Goal: Information Seeking & Learning: Learn about a topic

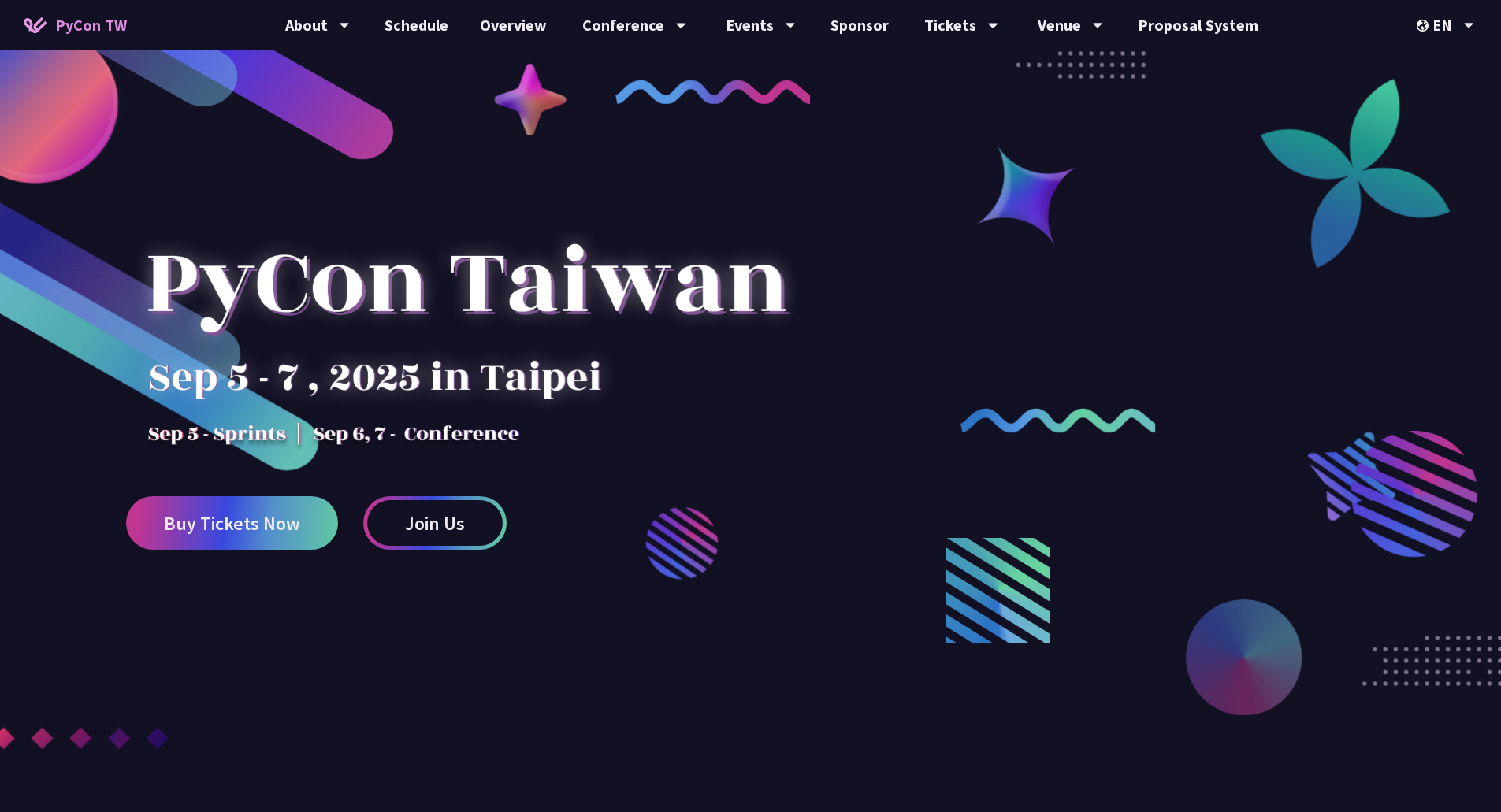
drag, startPoint x: 353, startPoint y: 430, endPoint x: 533, endPoint y: 439, distance: 180.2
click at [533, 439] on div at bounding box center [466, 310] width 681 height 276
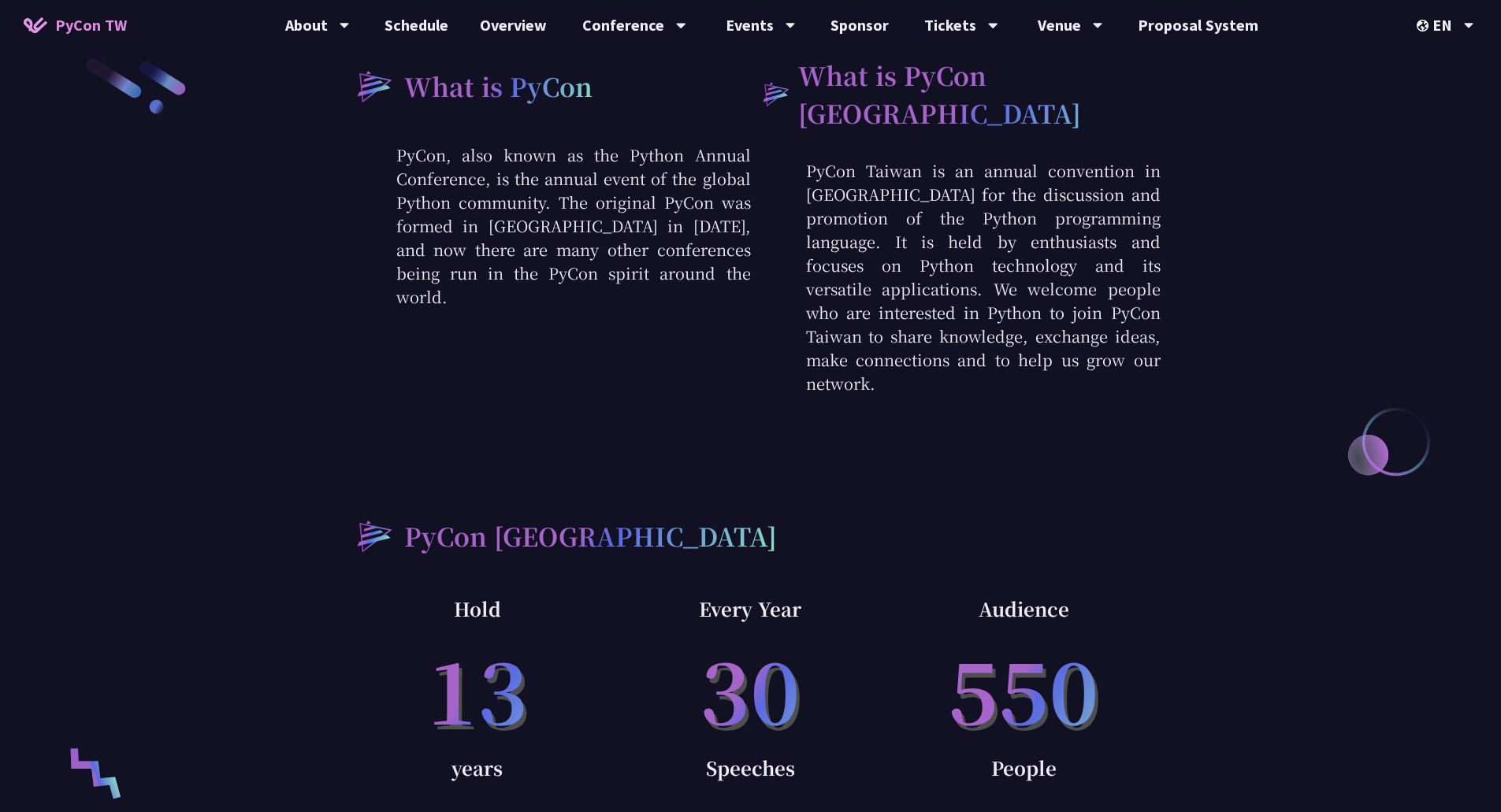
scroll to position [630, 0]
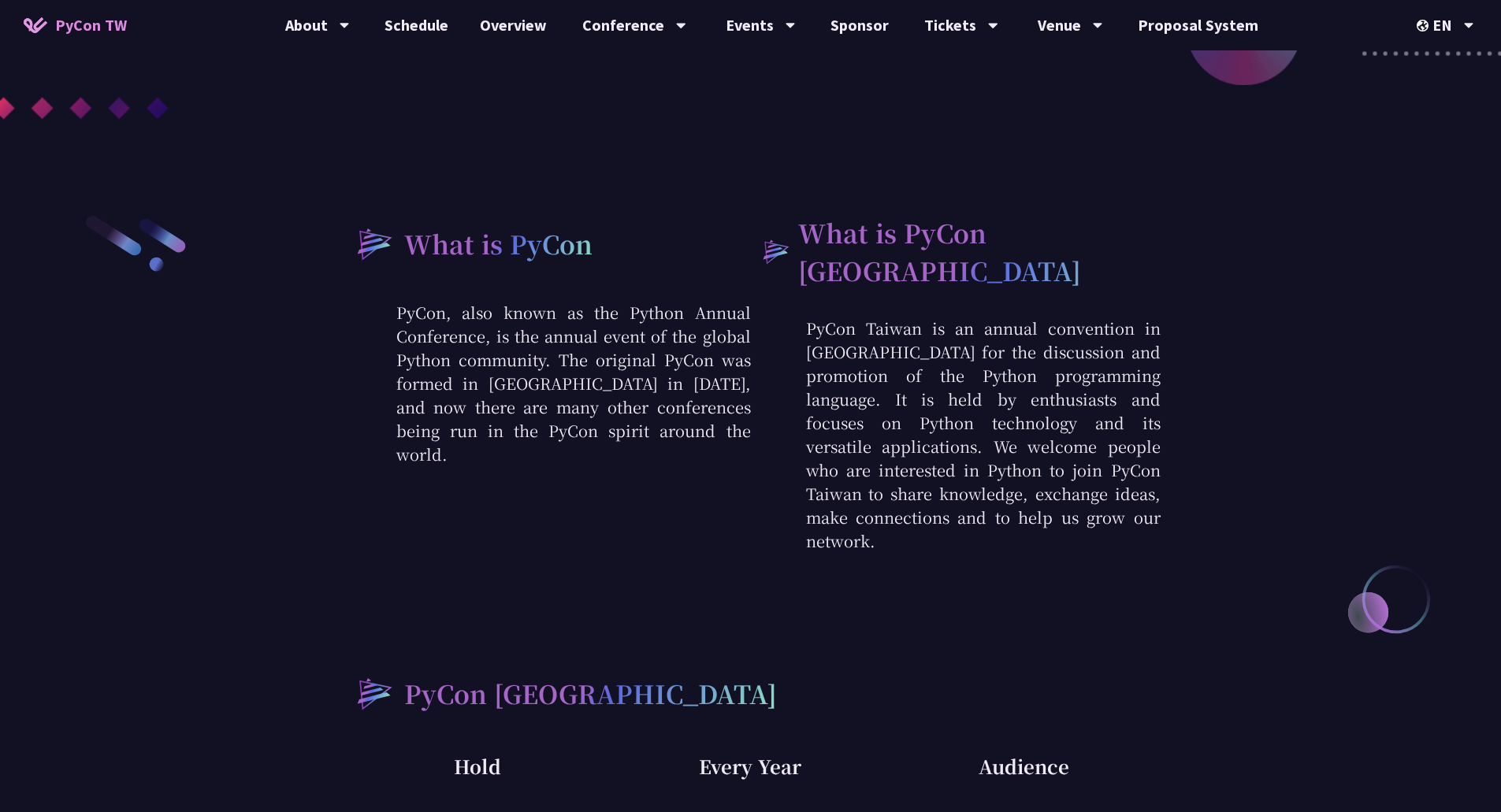
drag, startPoint x: 541, startPoint y: 317, endPoint x: 717, endPoint y: 425, distance: 206.5
click at [717, 425] on p "PyCon, also known as the Python Annual Conference, is the annual event of the g…" at bounding box center [545, 383] width 410 height 165
drag, startPoint x: 483, startPoint y: 347, endPoint x: 683, endPoint y: 440, distance: 220.6
click at [683, 440] on p "PyCon, also known as the Python Annual Conference, is the annual event of the g…" at bounding box center [545, 383] width 410 height 165
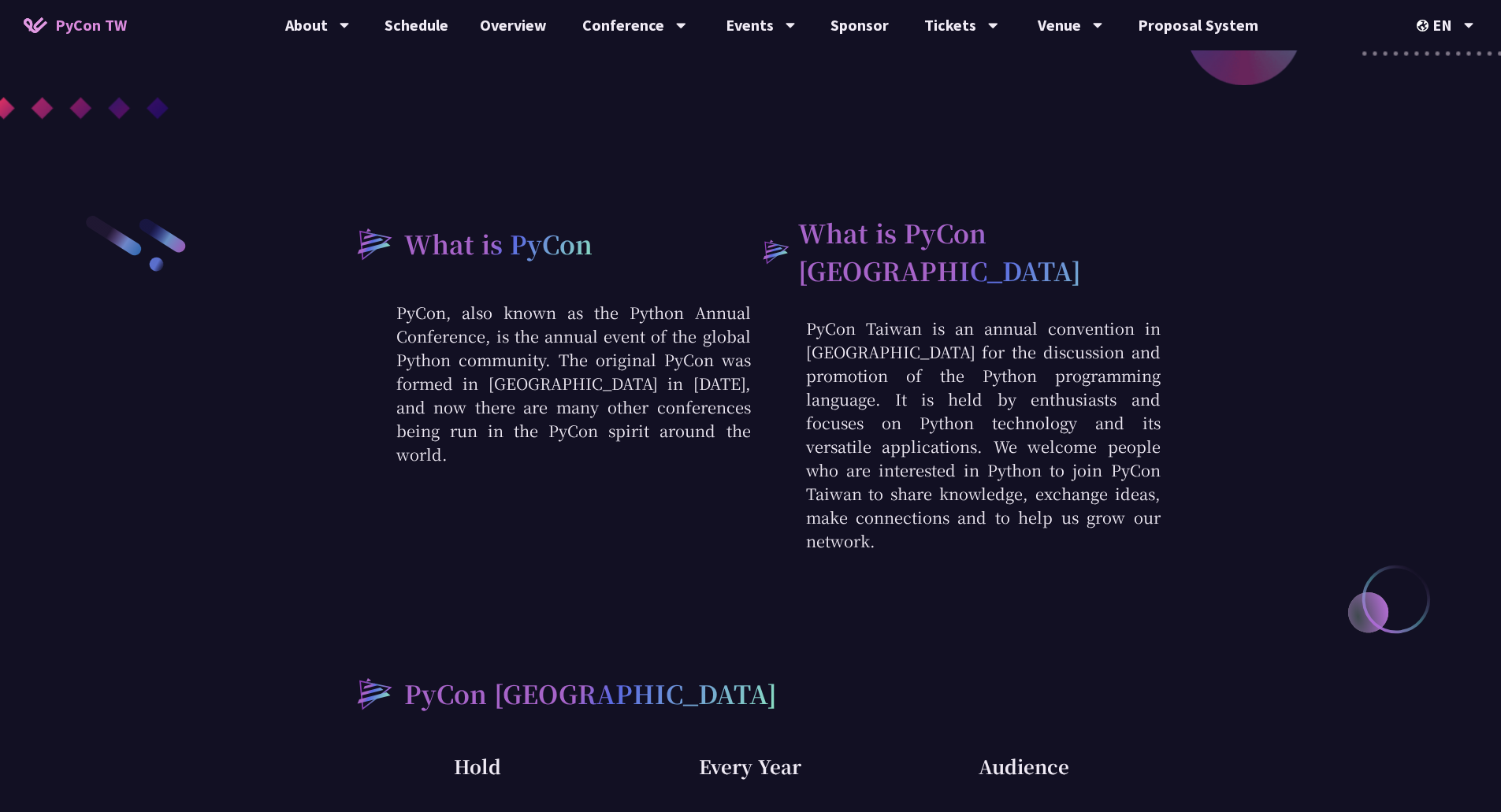
click at [683, 440] on p "PyCon, also known as the Python Annual Conference, is the annual event of the g…" at bounding box center [545, 383] width 410 height 165
drag, startPoint x: 559, startPoint y: 363, endPoint x: 708, endPoint y: 433, distance: 164.6
click at [708, 433] on p "PyCon, also known as the Python Annual Conference, is the annual event of the g…" at bounding box center [545, 383] width 410 height 165
drag, startPoint x: 687, startPoint y: 431, endPoint x: 551, endPoint y: 367, distance: 150.3
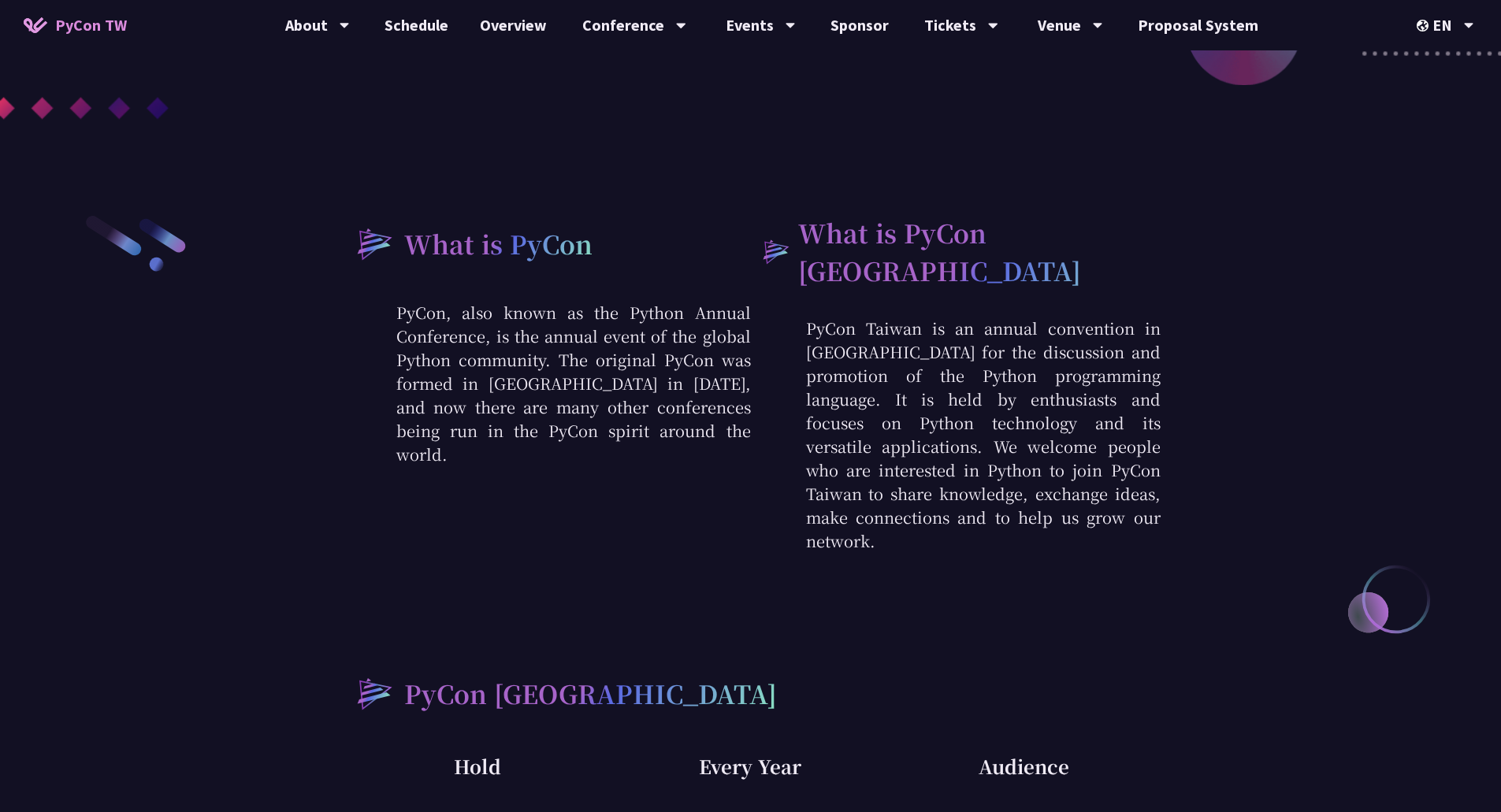
click at [551, 367] on p "PyCon, also known as the Python Annual Conference, is the annual event of the g…" at bounding box center [545, 383] width 410 height 165
click at [628, 399] on p "PyCon, also known as the Python Annual Conference, is the annual event of the g…" at bounding box center [545, 383] width 410 height 165
drag, startPoint x: 683, startPoint y: 383, endPoint x: 700, endPoint y: 425, distance: 45.3
click at [700, 425] on p "PyCon, also known as the Python Annual Conference, is the annual event of the g…" at bounding box center [545, 383] width 410 height 165
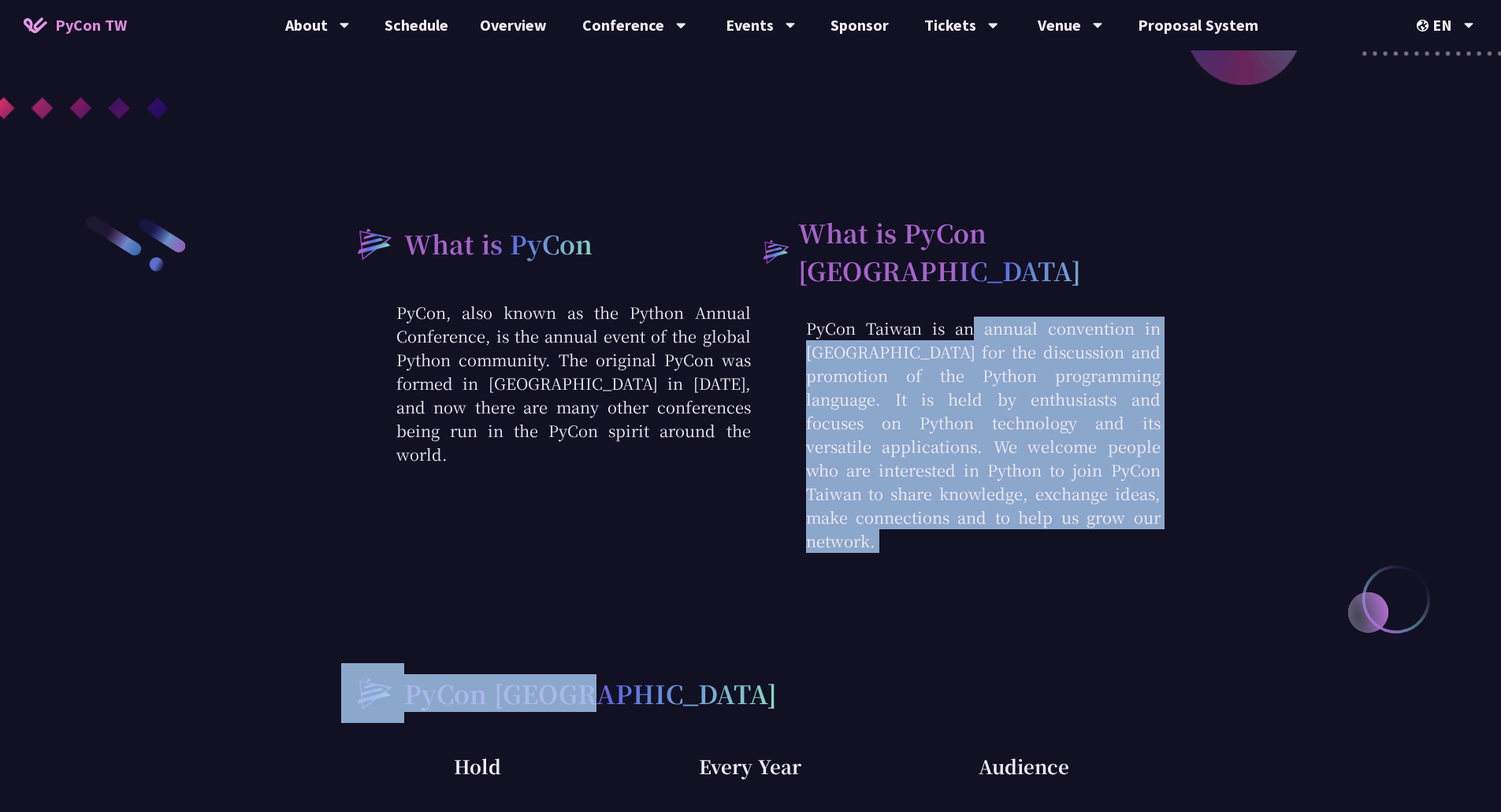
drag, startPoint x: 813, startPoint y: 311, endPoint x: 1024, endPoint y: 515, distance: 293.5
click at [1024, 515] on div "What is PyCon PyCon, also known as the Python Annual Conference, is the annual …" at bounding box center [750, 602] width 819 height 775
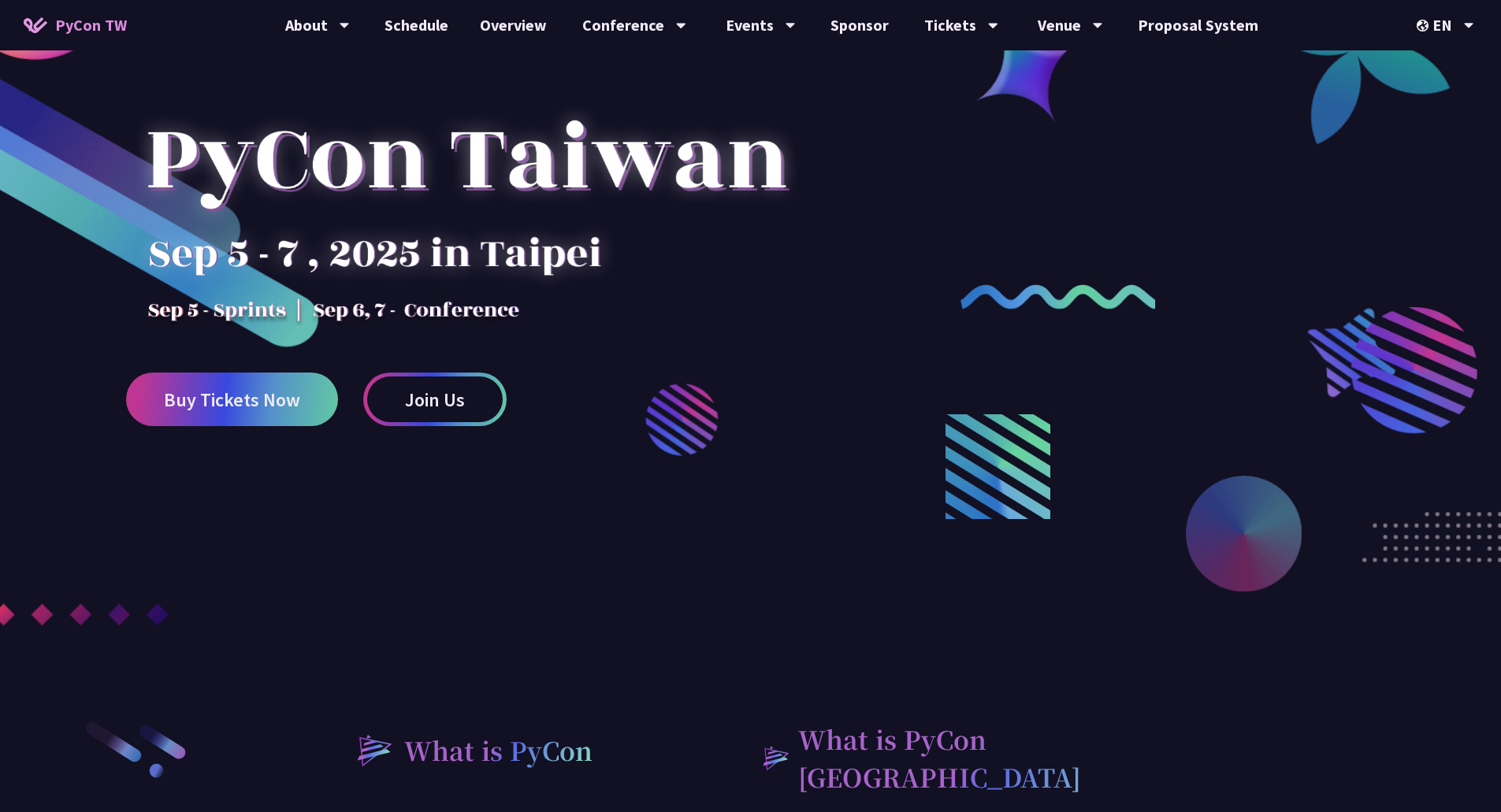
scroll to position [79, 0]
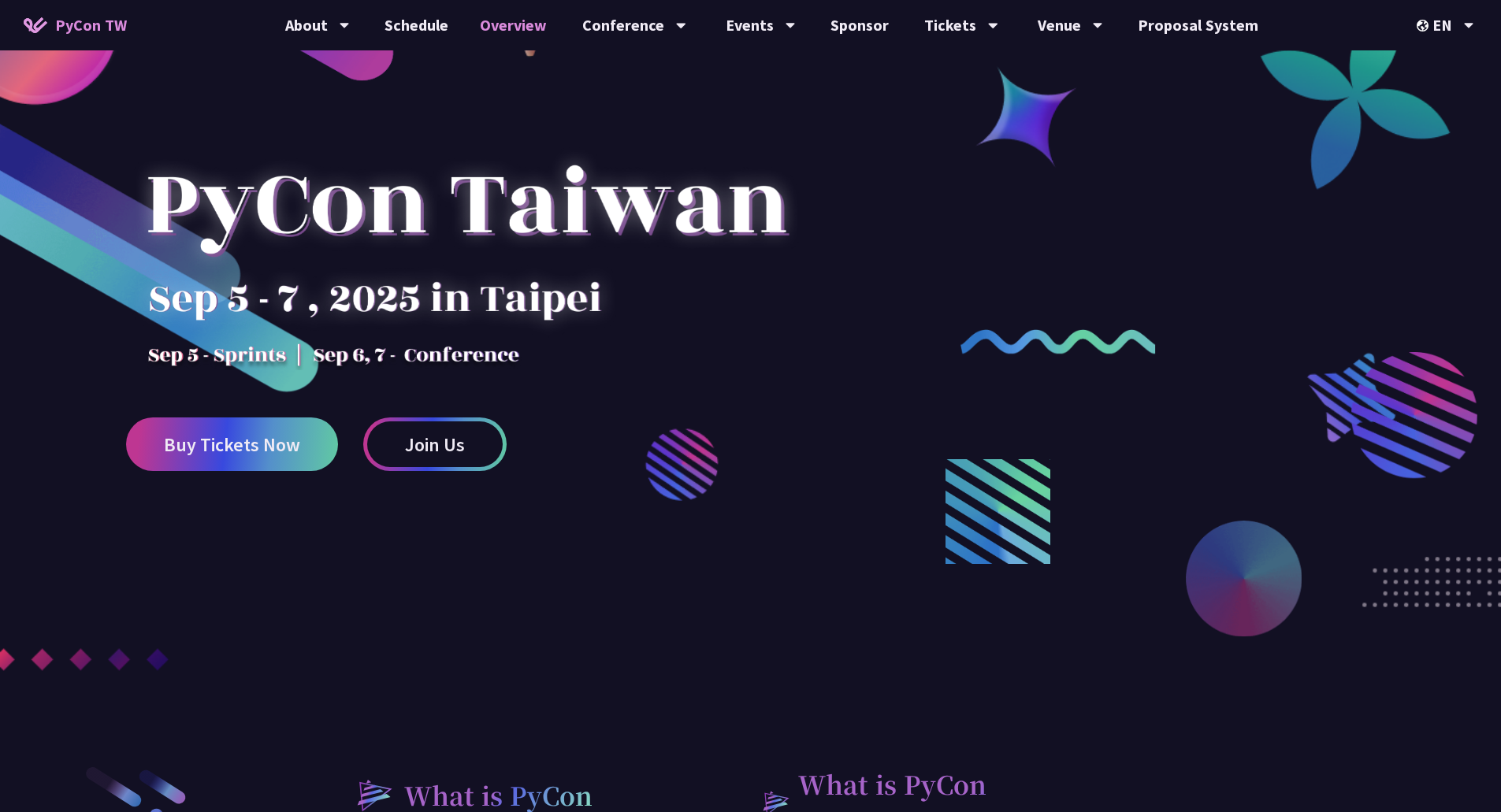
click at [517, 21] on link "Overview" at bounding box center [513, 25] width 98 height 50
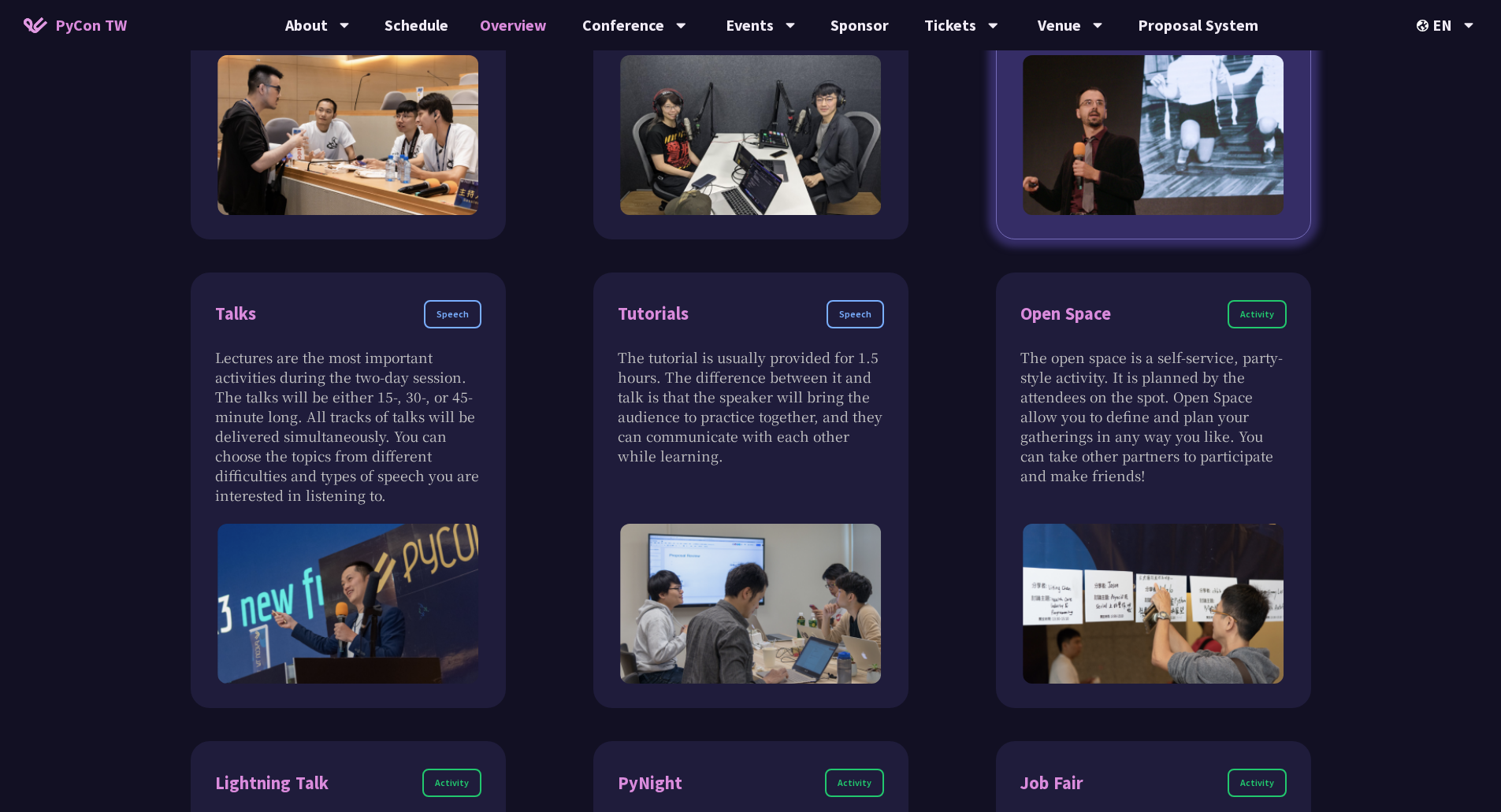
scroll to position [945, 0]
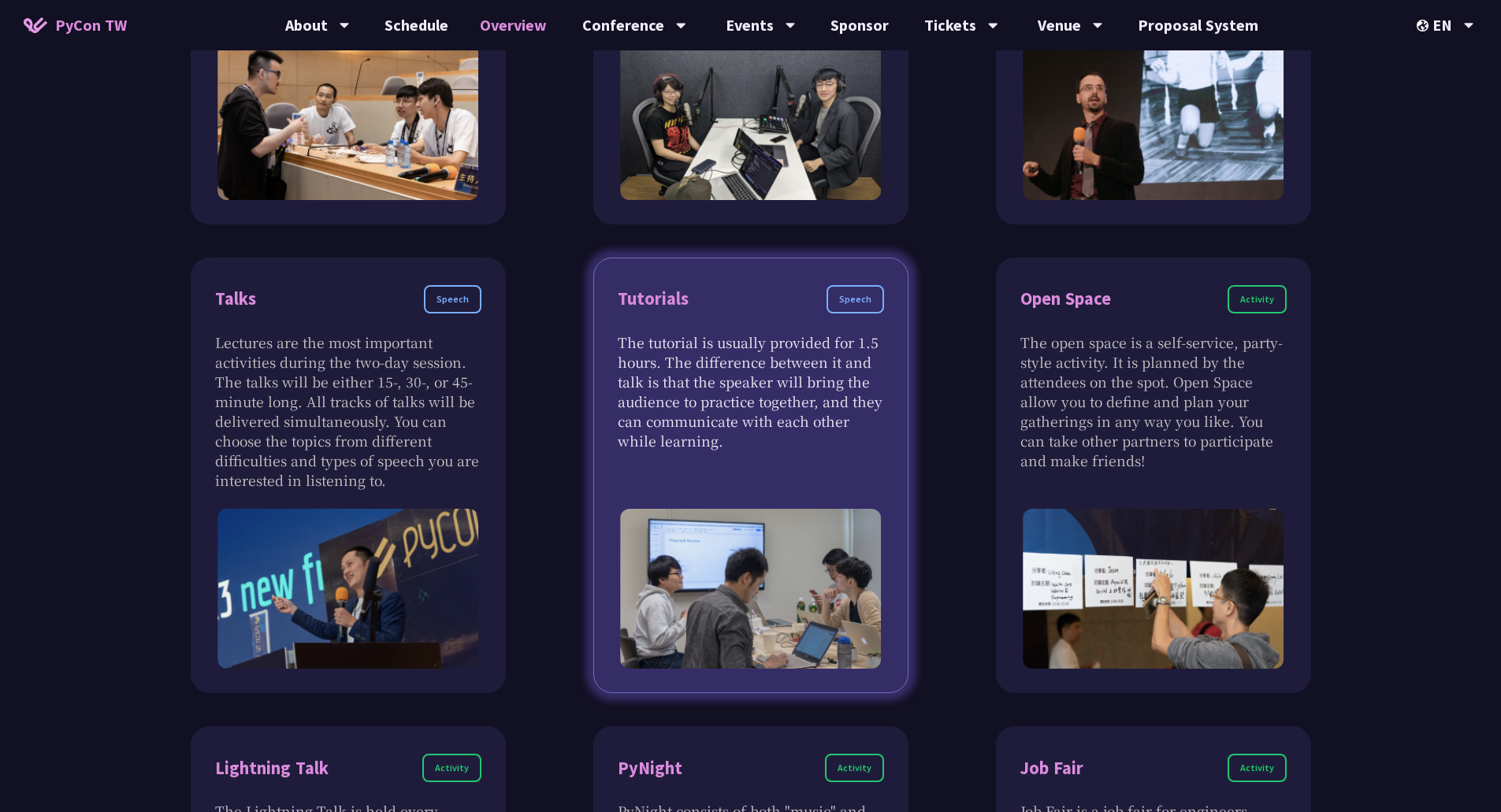
drag, startPoint x: 697, startPoint y: 340, endPoint x: 786, endPoint y: 433, distance: 128.7
click at [786, 433] on p "The tutorial is usually provided for 1.5 hours. The difference between it and t…" at bounding box center [750, 391] width 266 height 118
drag, startPoint x: 755, startPoint y: 440, endPoint x: 664, endPoint y: 363, distance: 119.2
click at [664, 363] on p "The tutorial is usually provided for 1.5 hours. The difference between it and t…" at bounding box center [750, 391] width 266 height 118
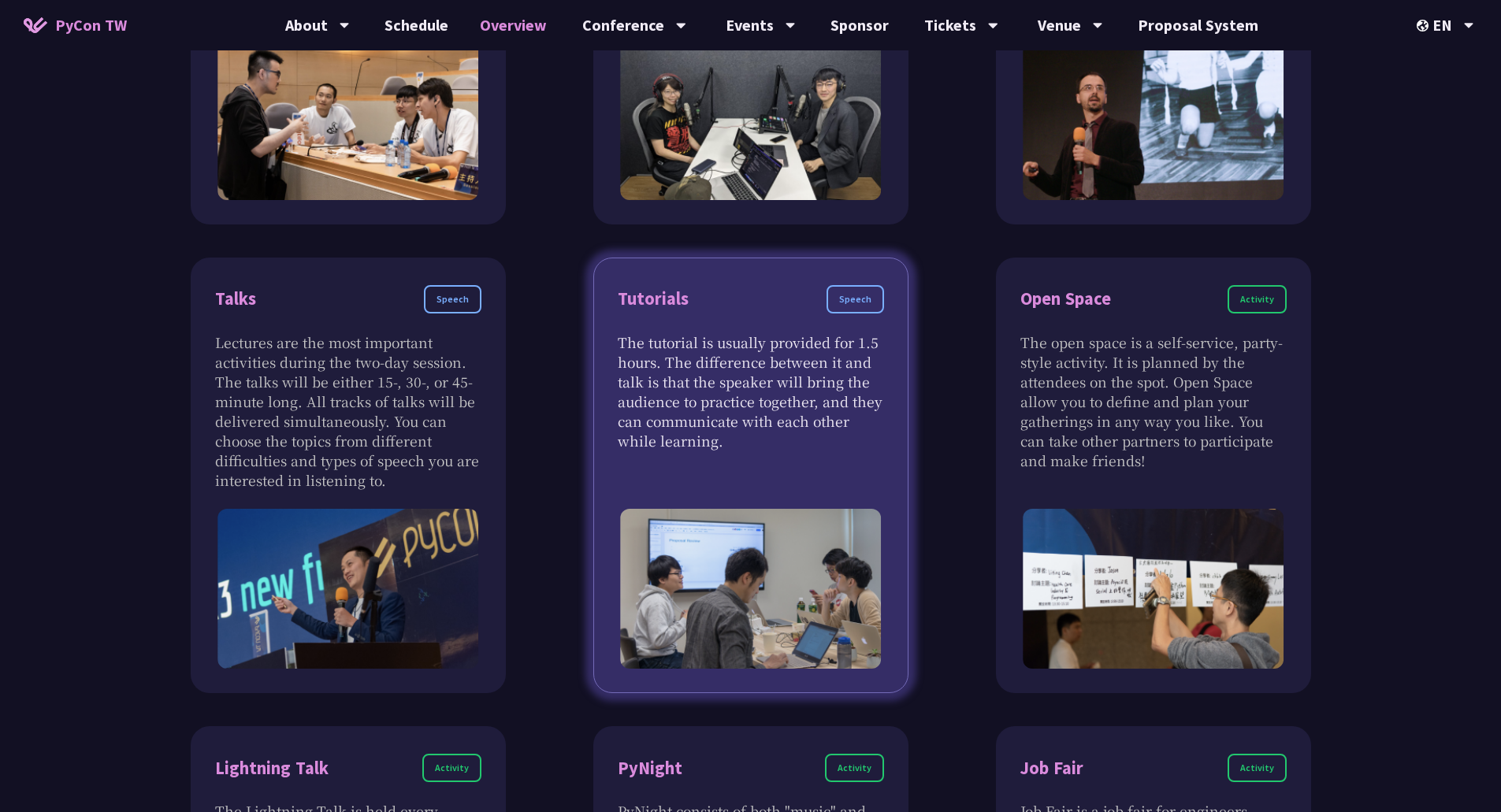
click at [664, 363] on p "The tutorial is usually provided for 1.5 hours. The difference between it and t…" at bounding box center [750, 391] width 266 height 118
drag, startPoint x: 666, startPoint y: 378, endPoint x: 752, endPoint y: 434, distance: 102.6
click at [752, 434] on p "The tutorial is usually provided for 1.5 hours. The difference between it and t…" at bounding box center [750, 391] width 266 height 118
drag, startPoint x: 684, startPoint y: 400, endPoint x: 757, endPoint y: 437, distance: 81.8
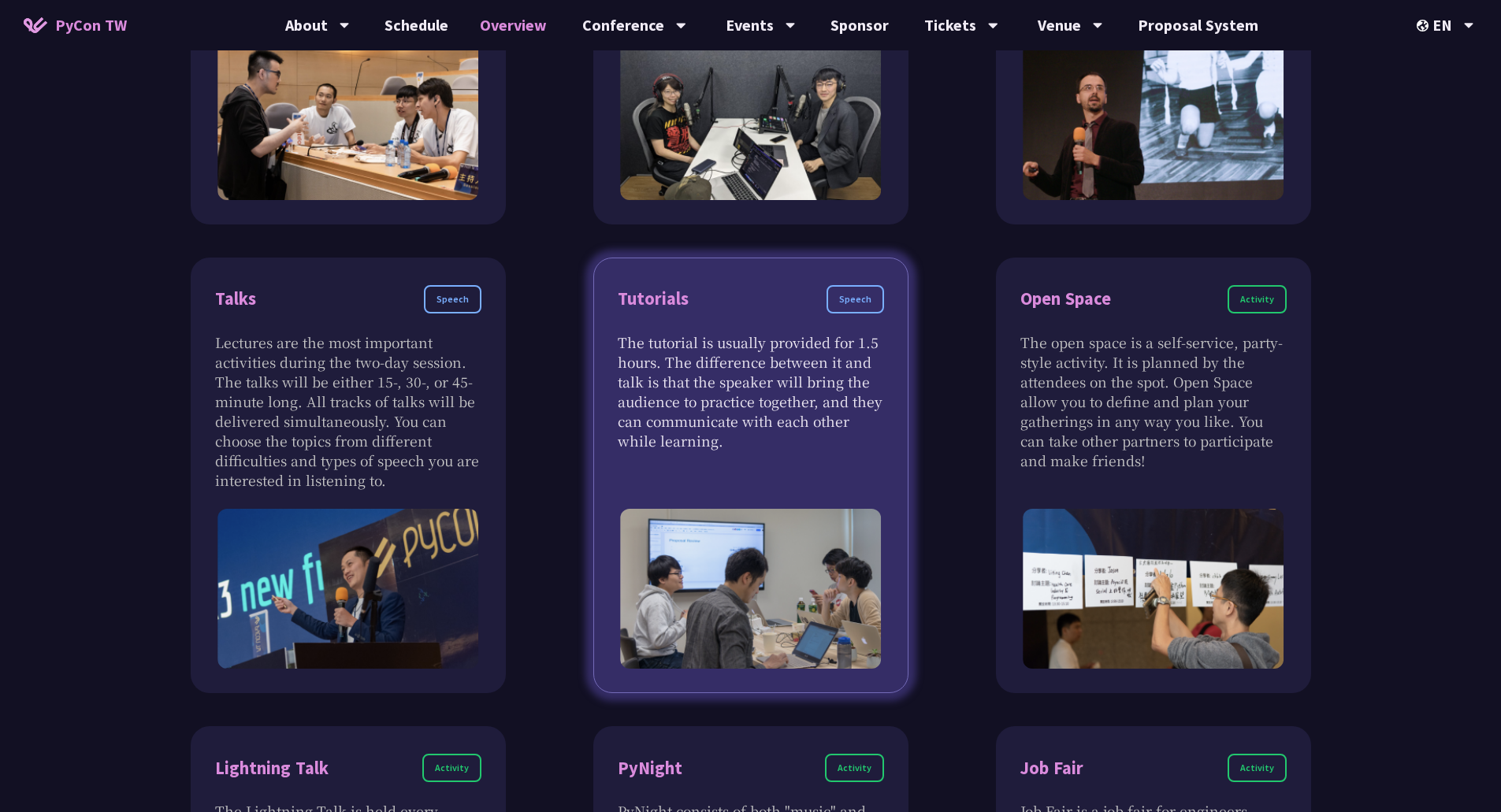
click at [757, 437] on p "The tutorial is usually provided for 1.5 hours. The difference between it and t…" at bounding box center [750, 391] width 266 height 118
drag, startPoint x: 719, startPoint y: 421, endPoint x: 595, endPoint y: 349, distance: 143.4
click at [595, 349] on div "Tutorials Speech The tutorial is usually provided for 1.5 hours. The difference…" at bounding box center [750, 476] width 315 height 436
click at [674, 406] on p "The tutorial is usually provided for 1.5 hours. The difference between it and t…" at bounding box center [750, 391] width 266 height 118
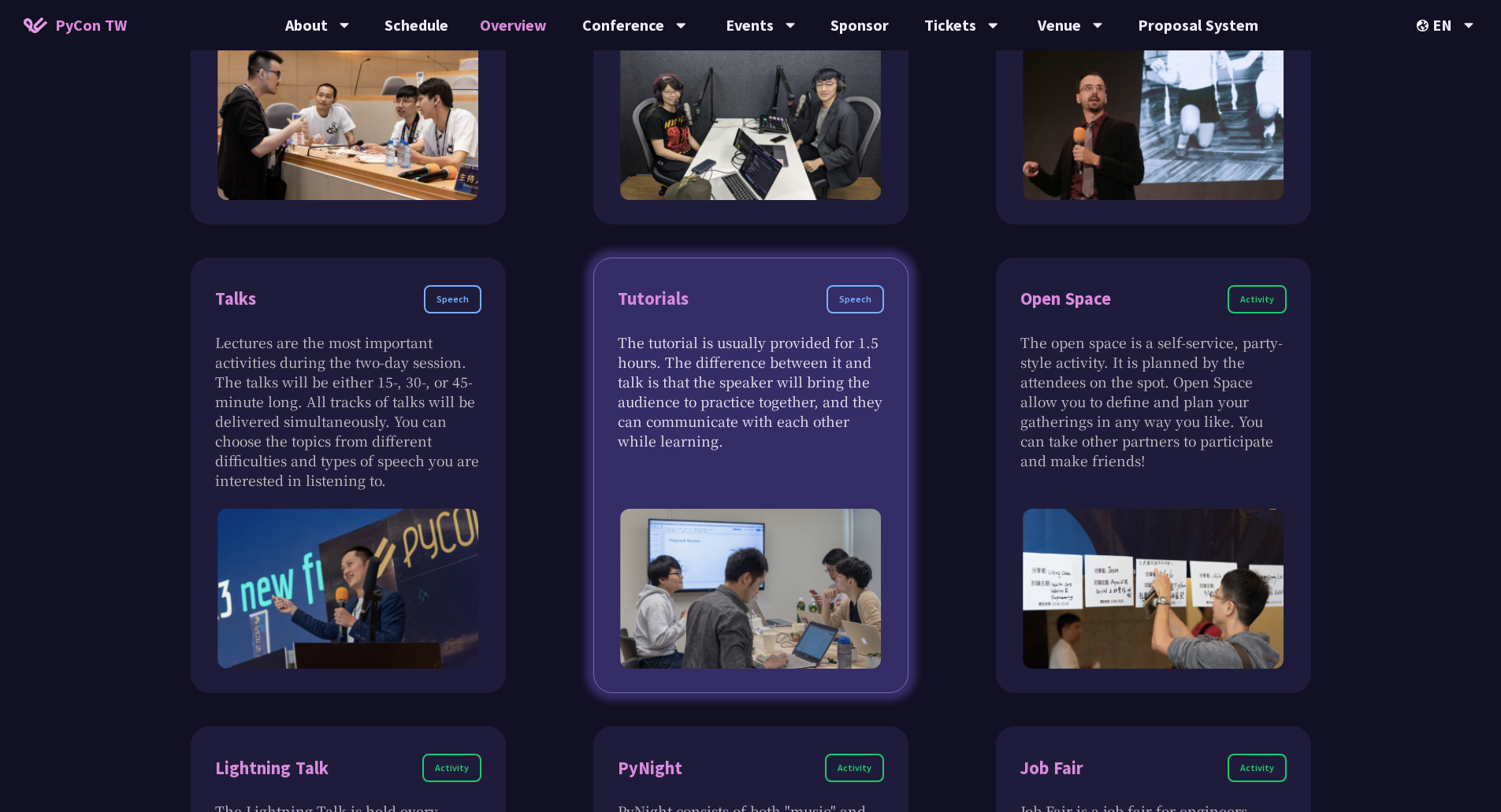
drag, startPoint x: 730, startPoint y: 418, endPoint x: 810, endPoint y: 446, distance: 84.8
click at [810, 446] on p "The tutorial is usually provided for 1.5 hours. The difference between it and t…" at bounding box center [750, 391] width 266 height 118
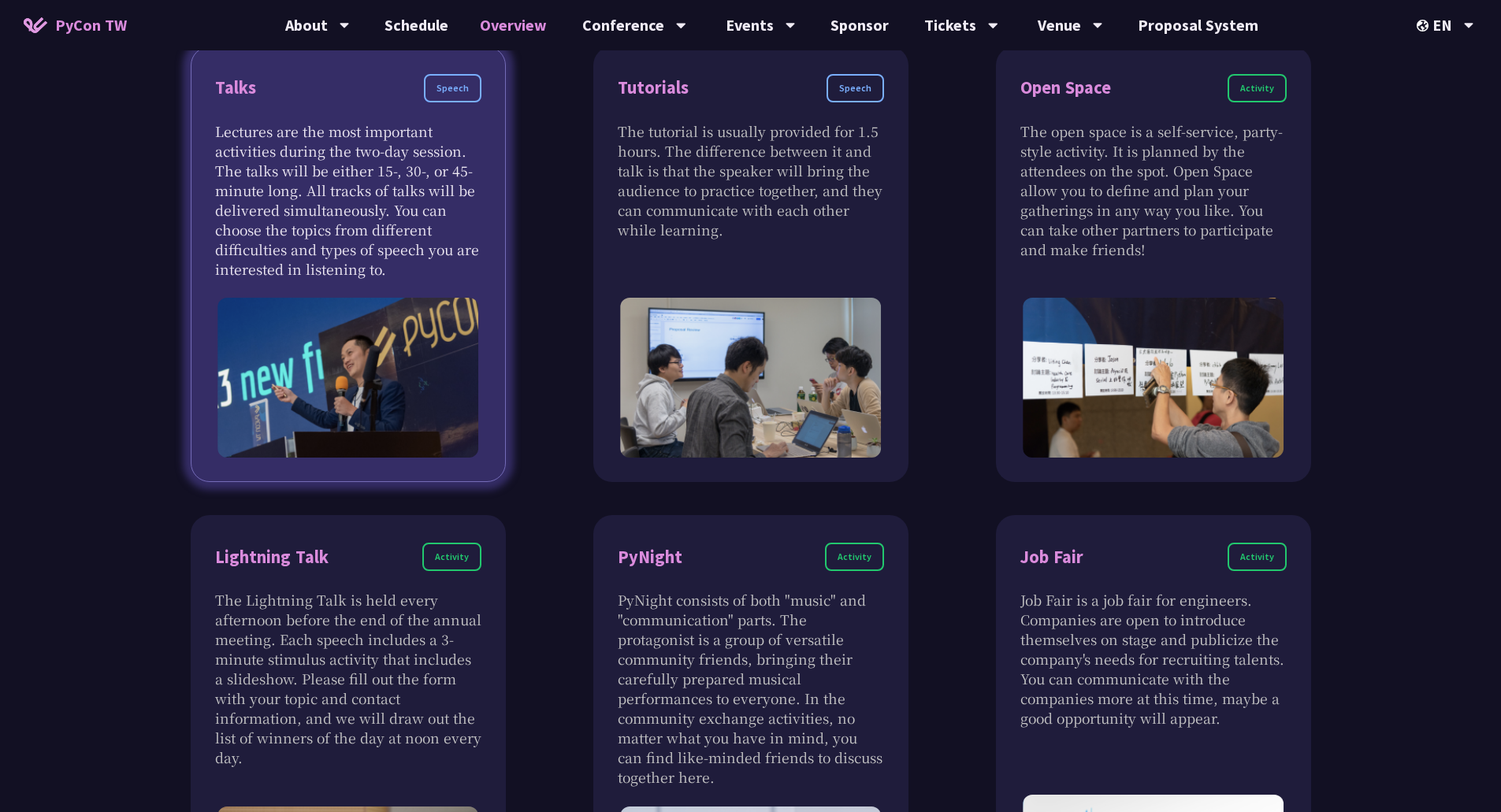
scroll to position [1497, 0]
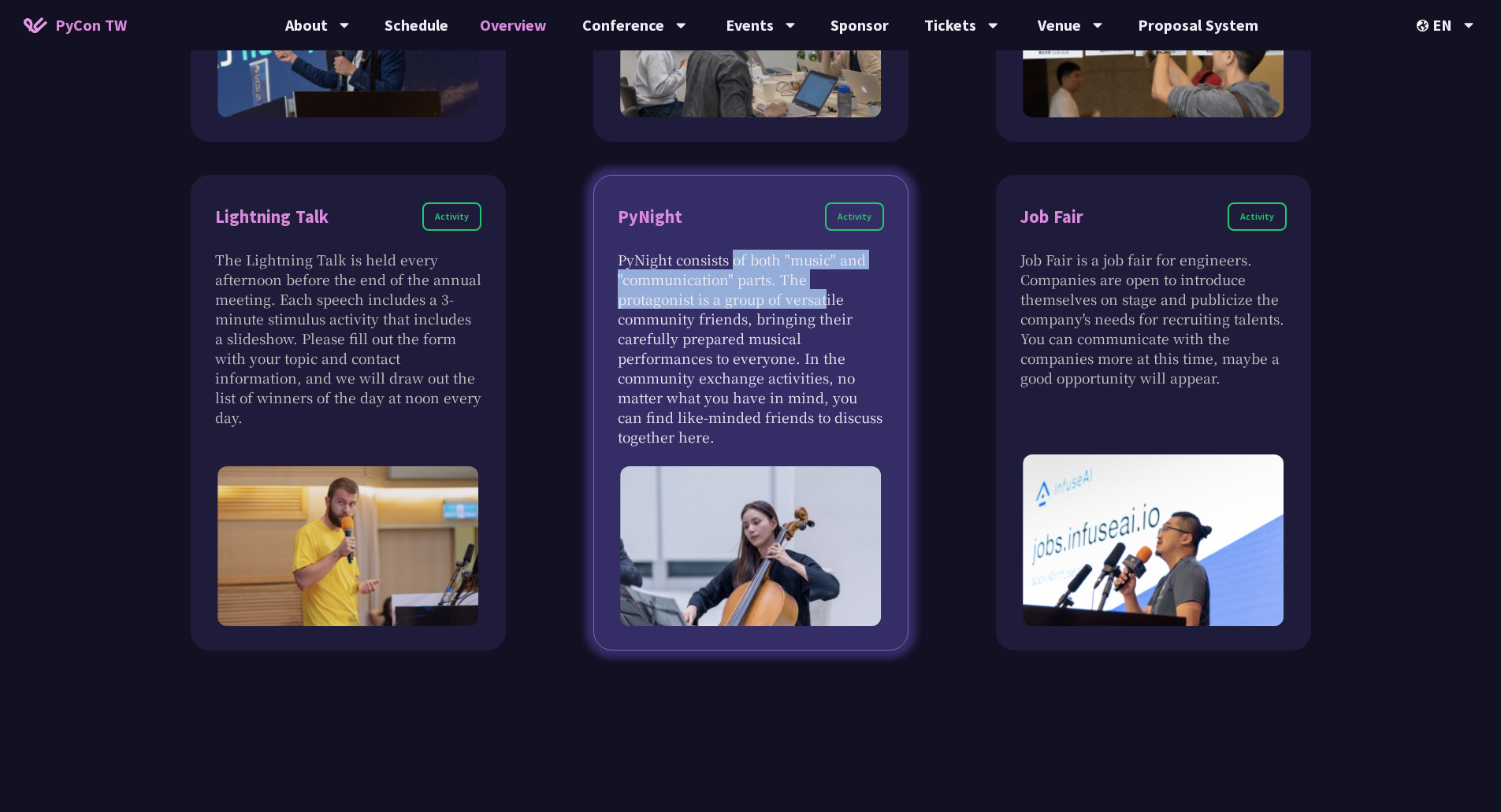
drag, startPoint x: 677, startPoint y: 264, endPoint x: 773, endPoint y: 291, distance: 99.7
click at [772, 291] on p "PyNight consists of both "music" and "communication" parts. The protagonist is …" at bounding box center [750, 348] width 266 height 197
click at [773, 291] on p "PyNight consists of both "music" and "communication" parts. The protagonist is …" at bounding box center [750, 348] width 266 height 197
drag, startPoint x: 802, startPoint y: 283, endPoint x: 644, endPoint y: 257, distance: 160.1
click at [644, 257] on p "PyNight consists of both "music" and "communication" parts. The protagonist is …" at bounding box center [750, 348] width 266 height 197
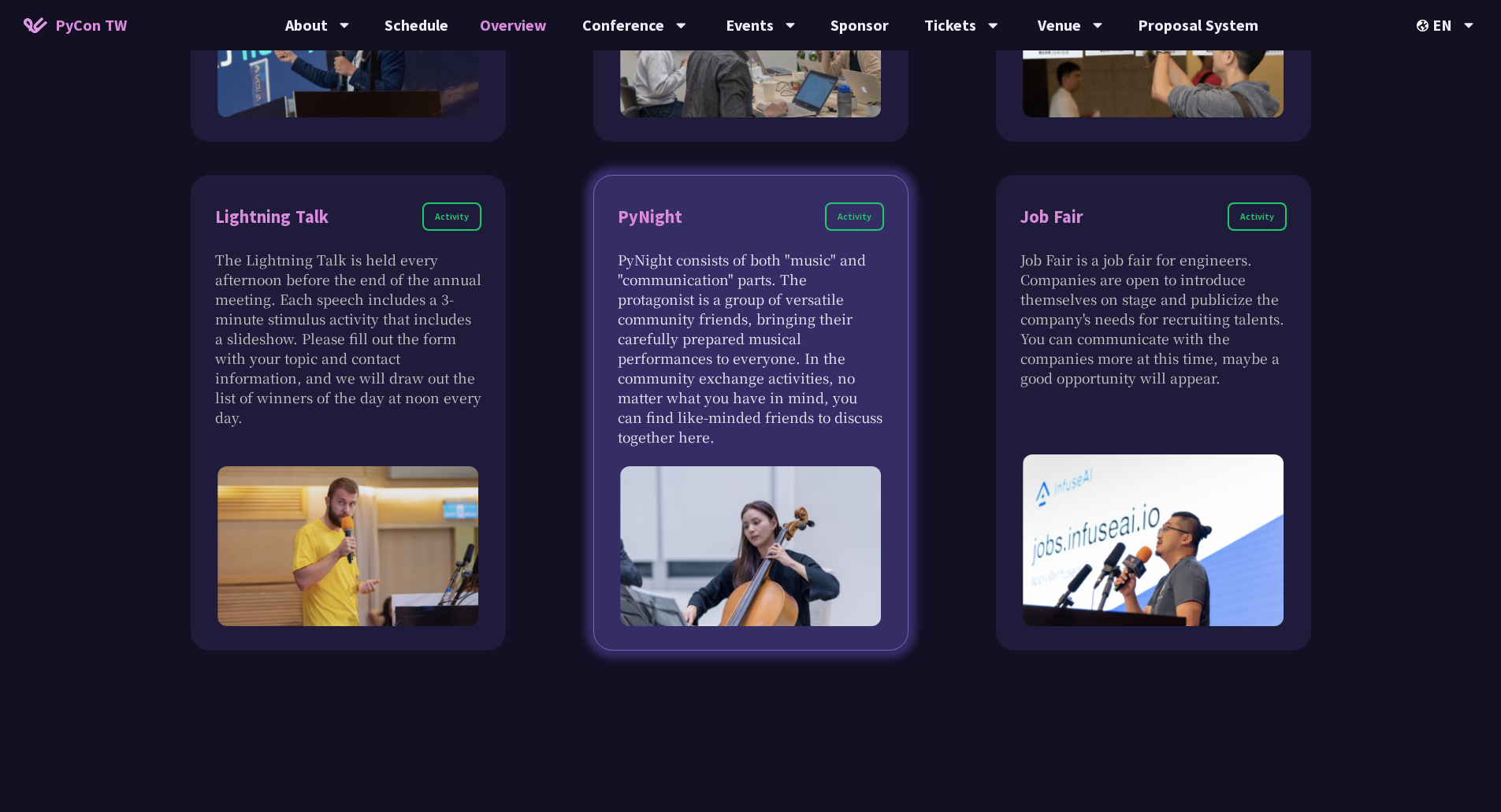
click at [774, 316] on p "PyNight consists of both "music" and "communication" parts. The protagonist is …" at bounding box center [750, 348] width 266 height 197
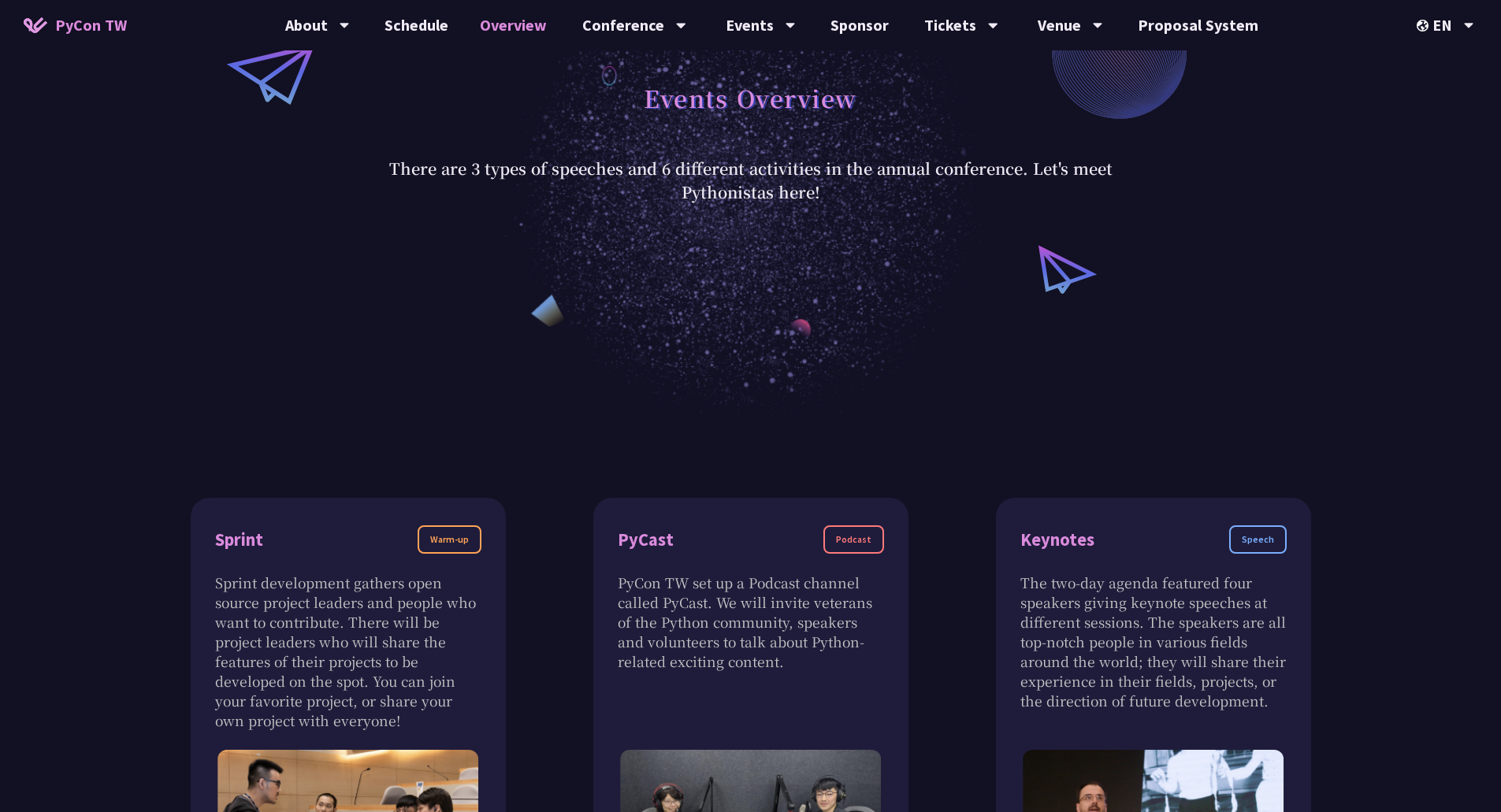
scroll to position [0, 0]
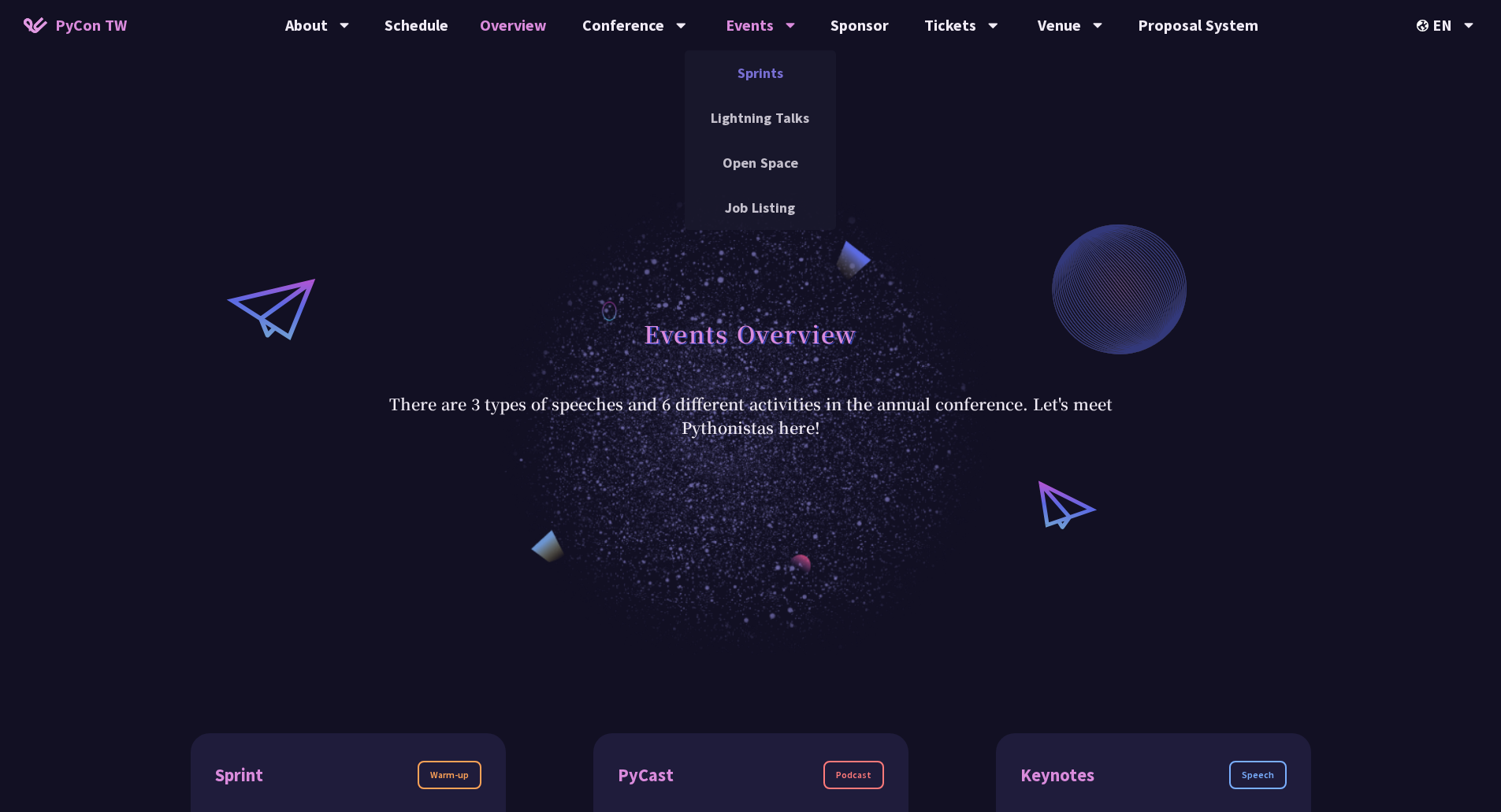
click at [762, 81] on link "Sprints" at bounding box center [761, 73] width 151 height 37
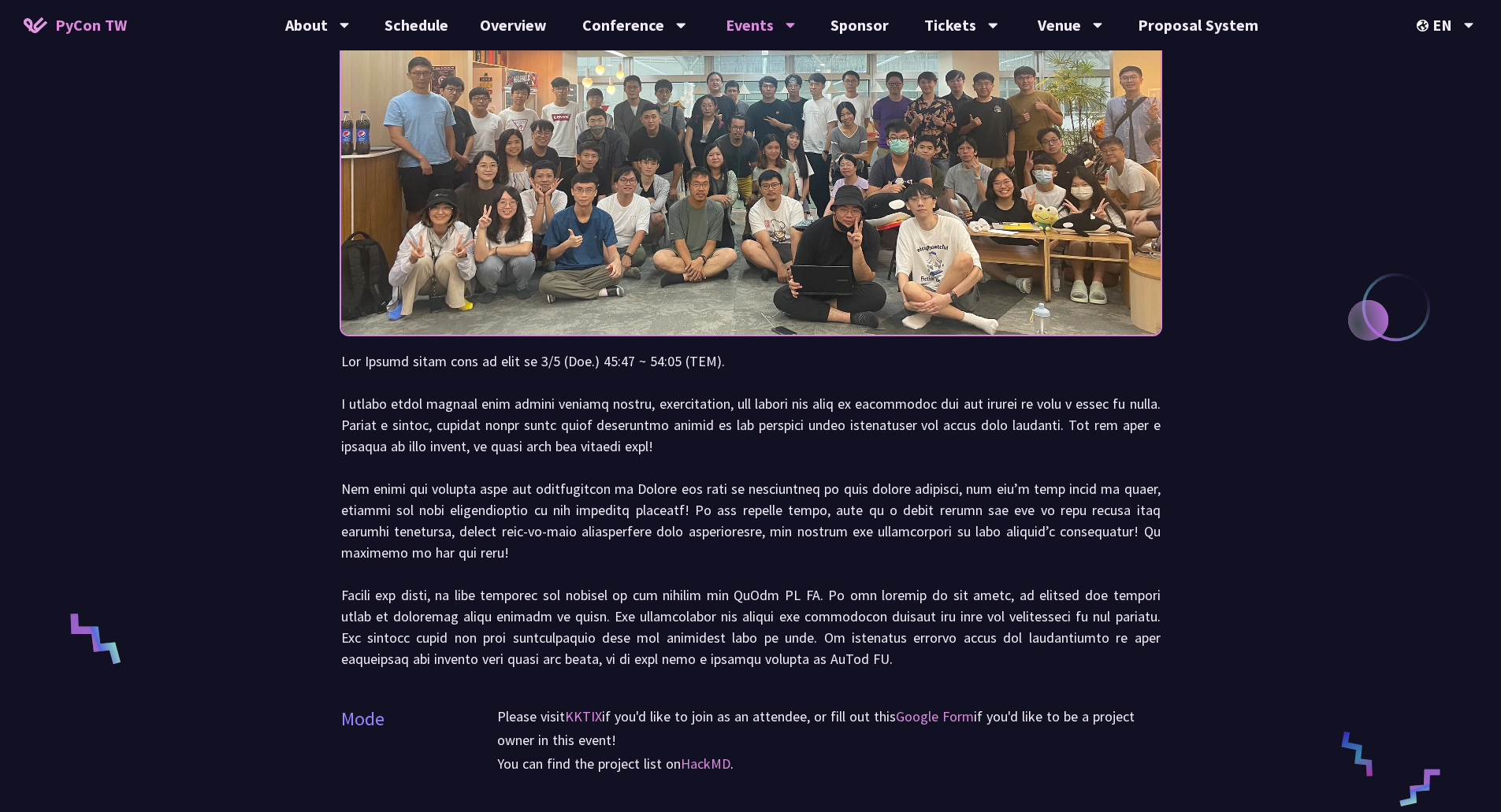
scroll to position [236, 0]
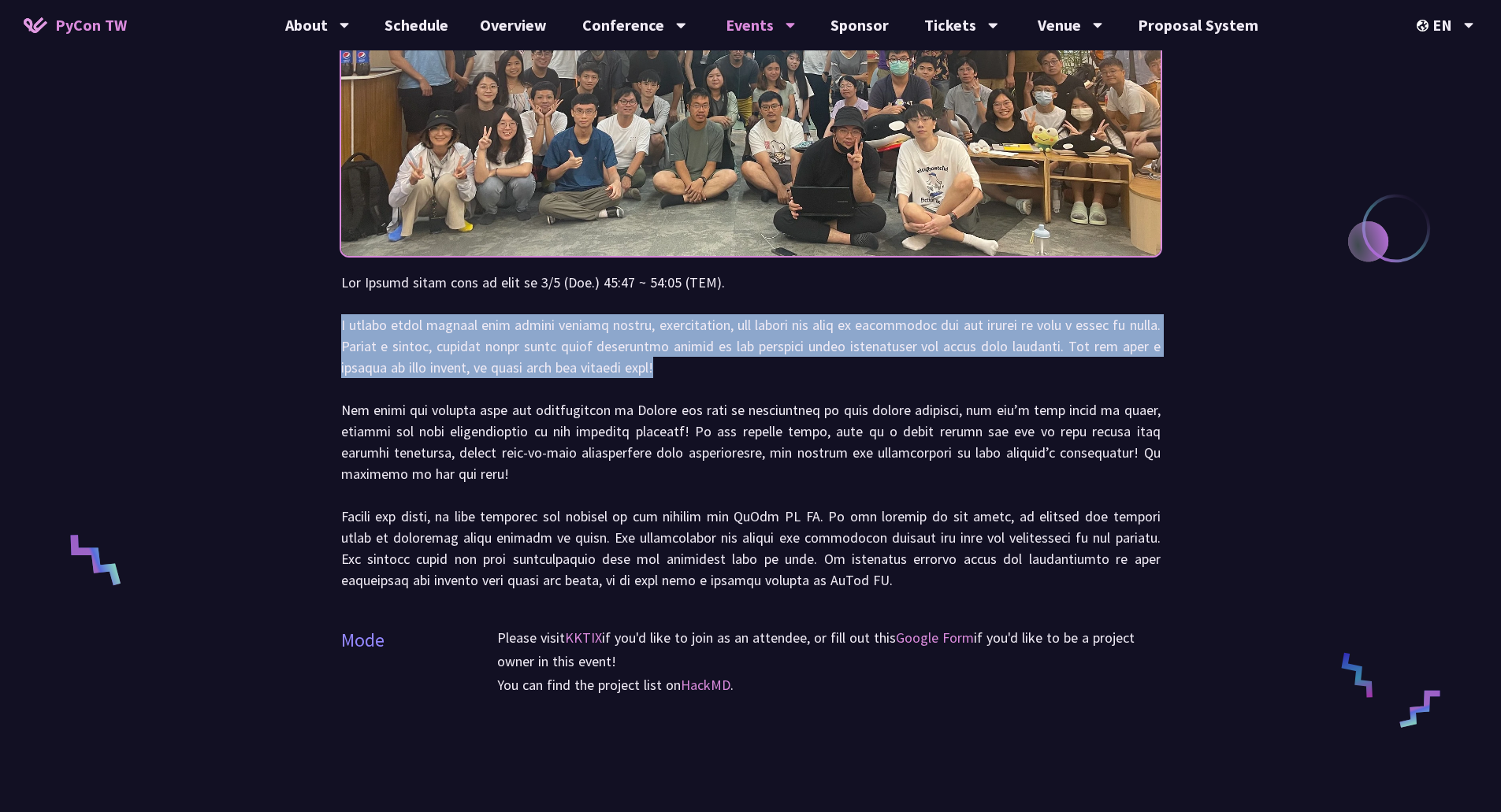
drag, startPoint x: 342, startPoint y: 326, endPoint x: 738, endPoint y: 372, distance: 398.7
click at [738, 372] on p at bounding box center [750, 431] width 819 height 319
drag, startPoint x: 702, startPoint y: 366, endPoint x: 449, endPoint y: 324, distance: 256.5
click at [449, 324] on p at bounding box center [750, 431] width 819 height 319
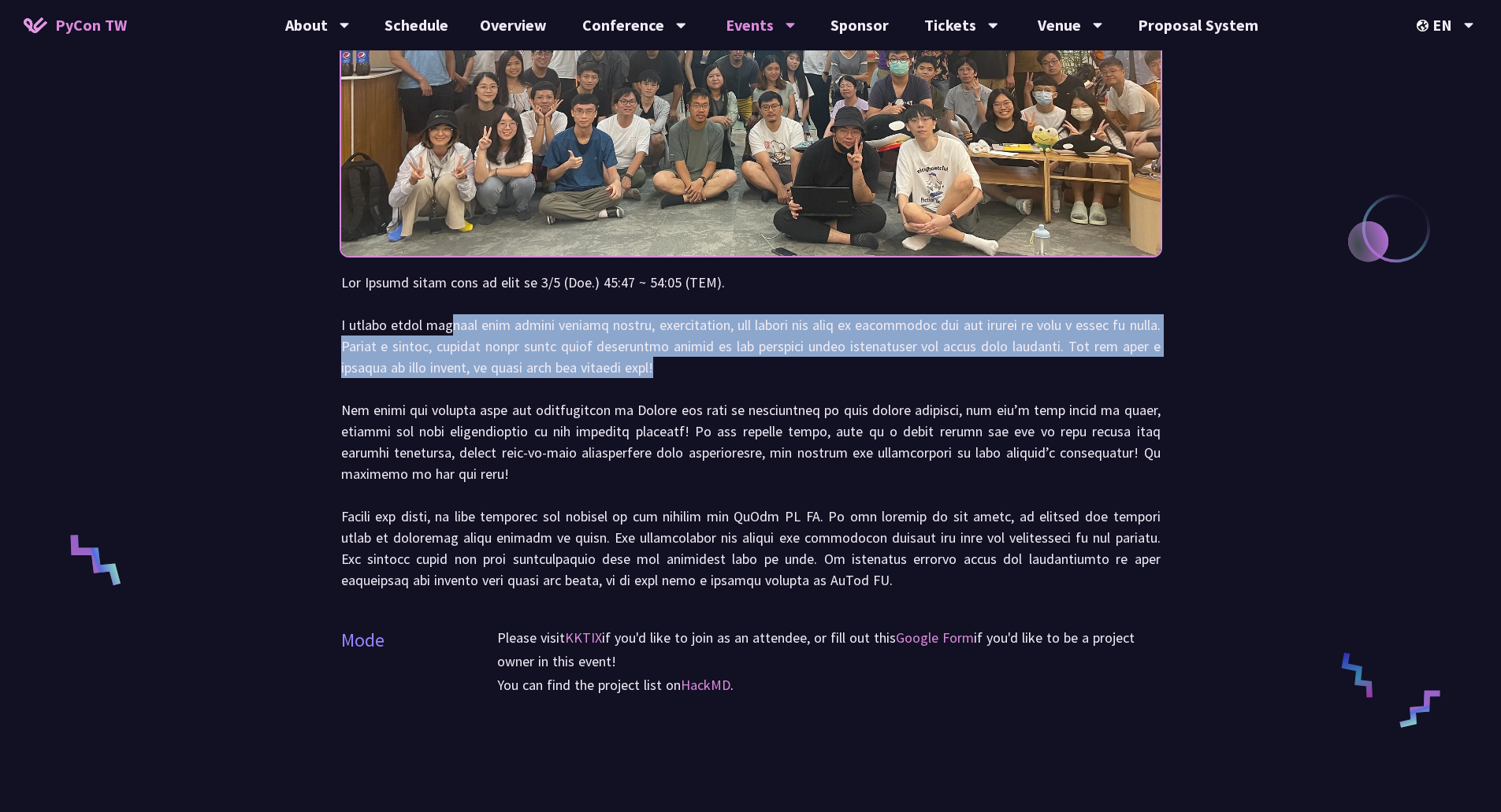
click at [585, 330] on p at bounding box center [750, 431] width 819 height 319
drag, startPoint x: 657, startPoint y: 323, endPoint x: 745, endPoint y: 374, distance: 101.7
click at [745, 374] on p at bounding box center [750, 431] width 819 height 319
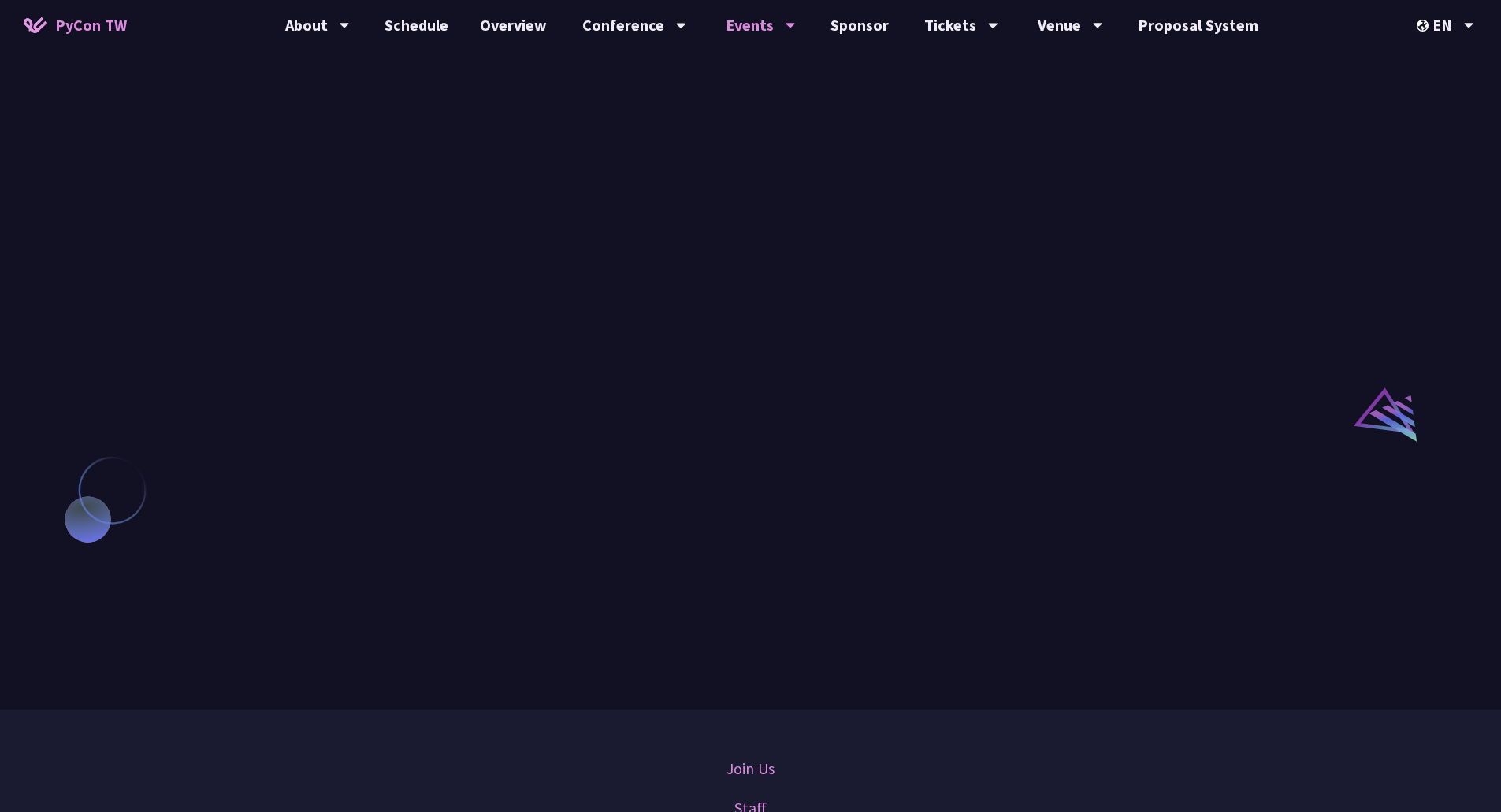
scroll to position [1024, 0]
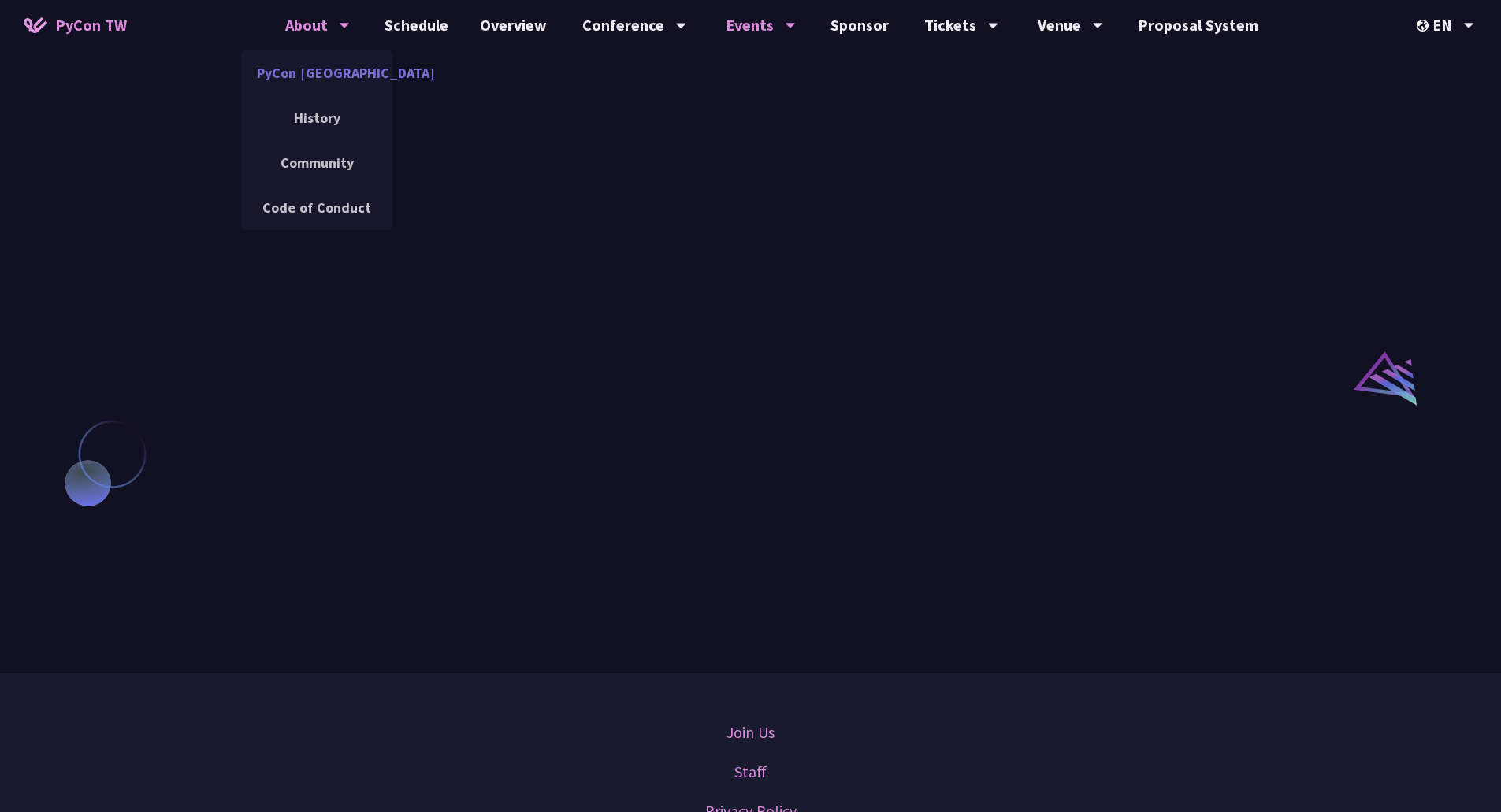
click at [307, 66] on link "PyCon [GEOGRAPHIC_DATA]" at bounding box center [317, 73] width 151 height 37
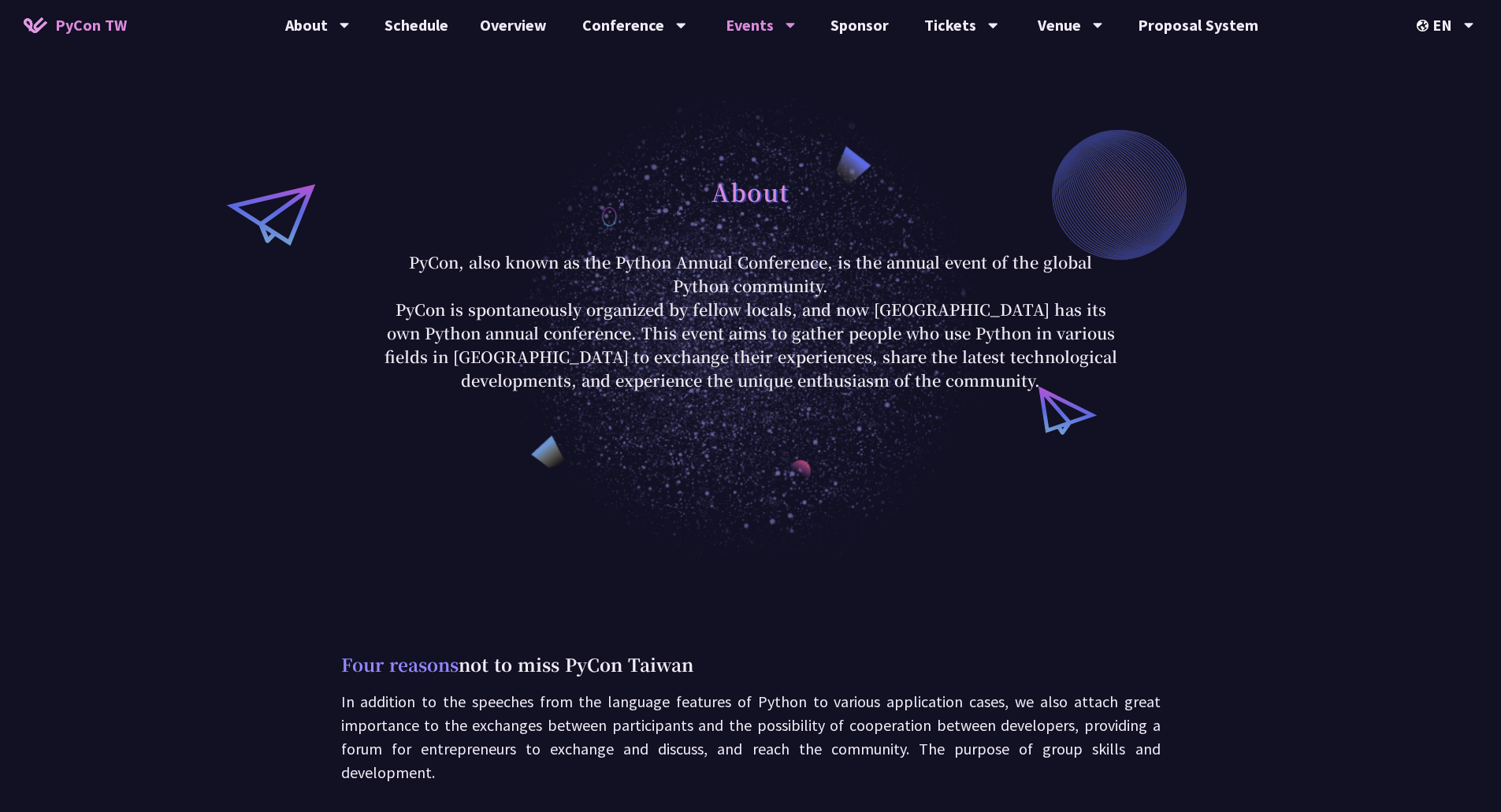
scroll to position [1024, 0]
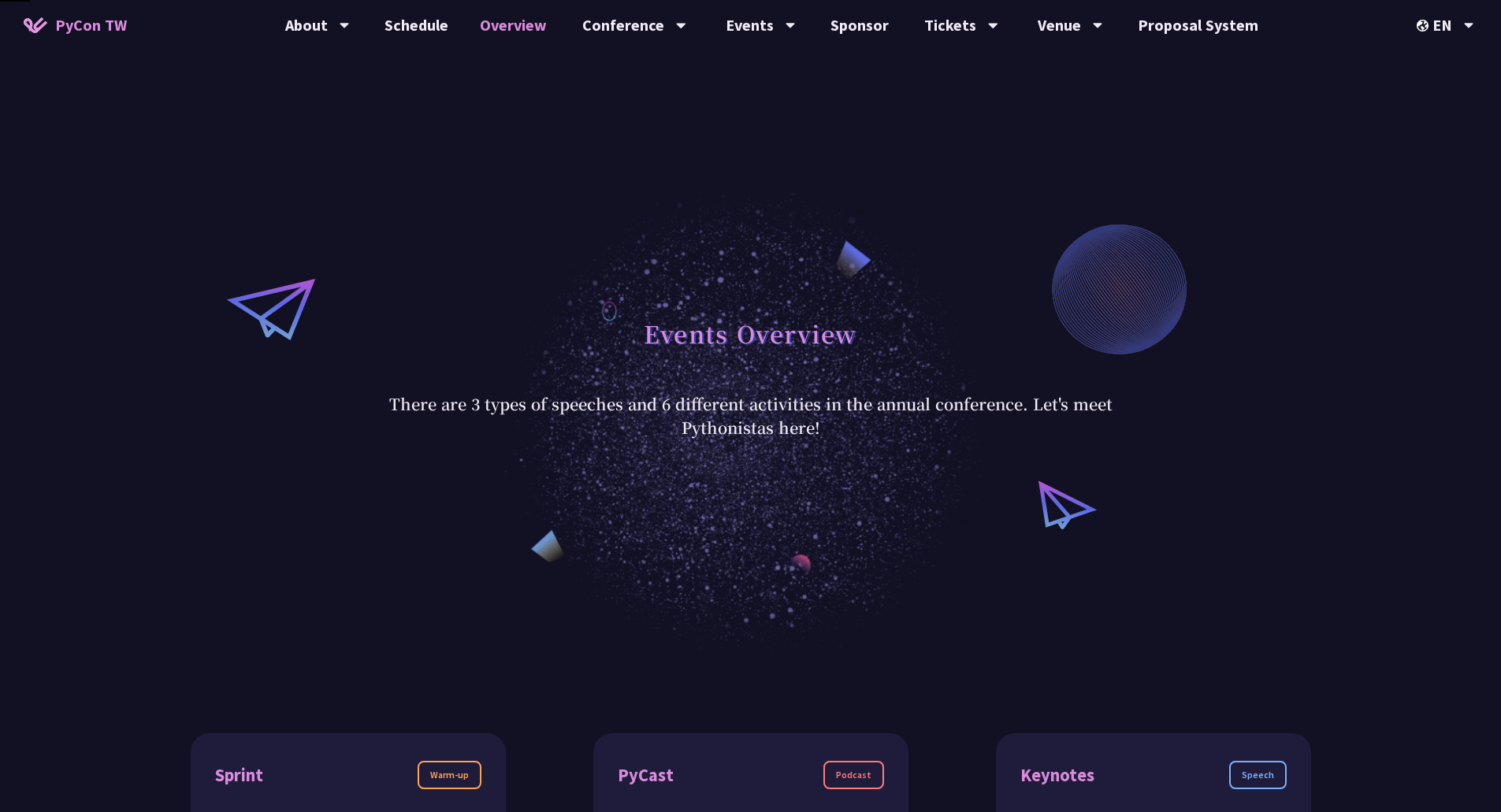
scroll to position [79, 0]
